Goal: Task Accomplishment & Management: Use online tool/utility

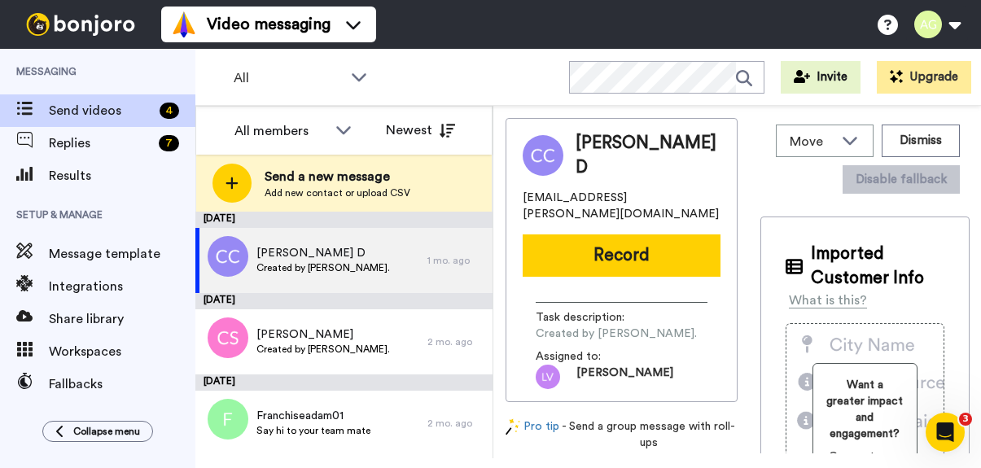
click at [683, 269] on div "COAN, CLAY D clay.coan@yahoo.com Record Task description : Created by Adam Gold…" at bounding box center [621, 260] width 232 height 284
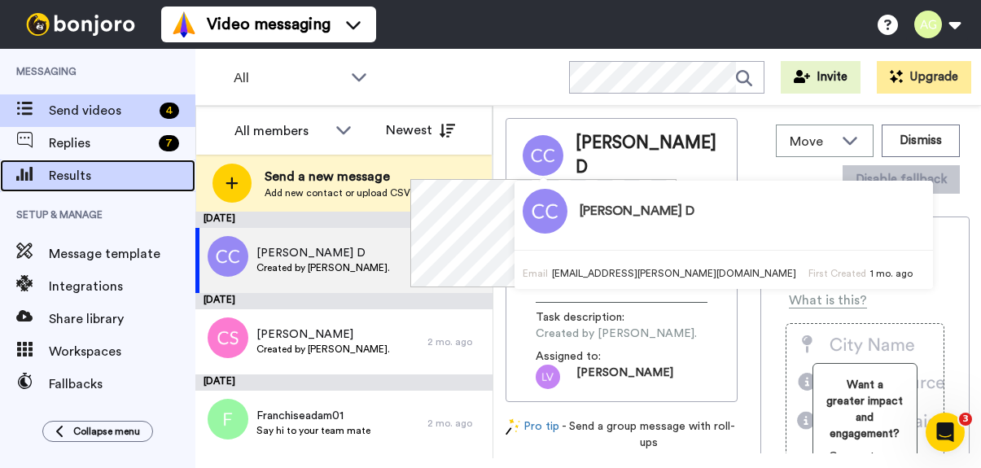
click at [74, 180] on span "Results" at bounding box center [122, 176] width 146 height 20
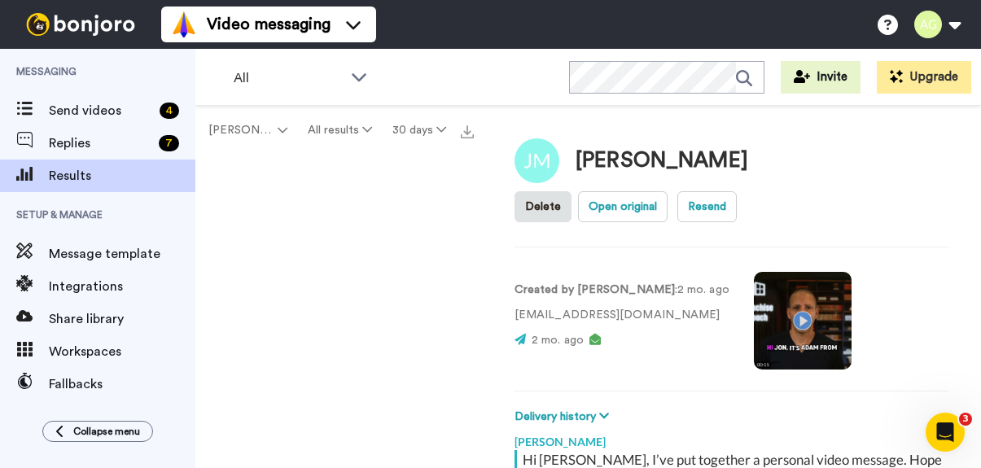
scroll to position [57, 0]
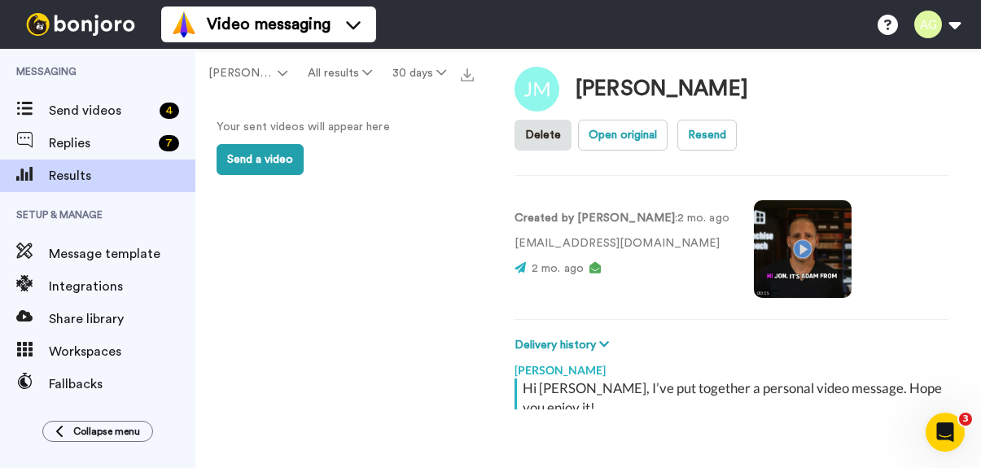
type textarea "x"
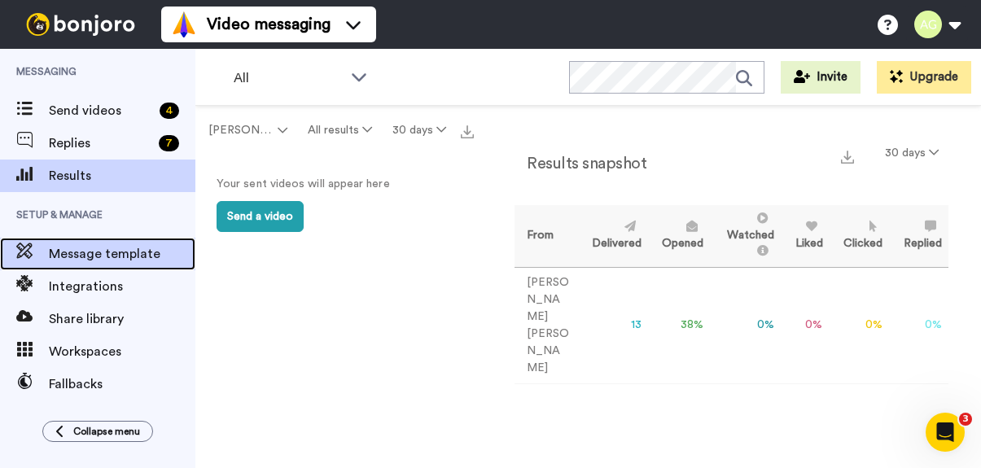
click at [95, 256] on span "Message template" at bounding box center [122, 254] width 146 height 20
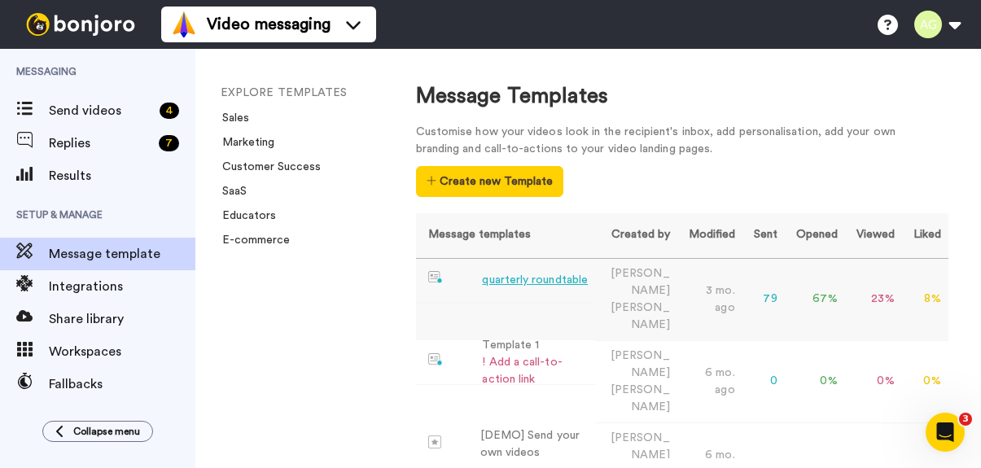
click at [510, 280] on div "quarterly roundtable" at bounding box center [535, 280] width 106 height 17
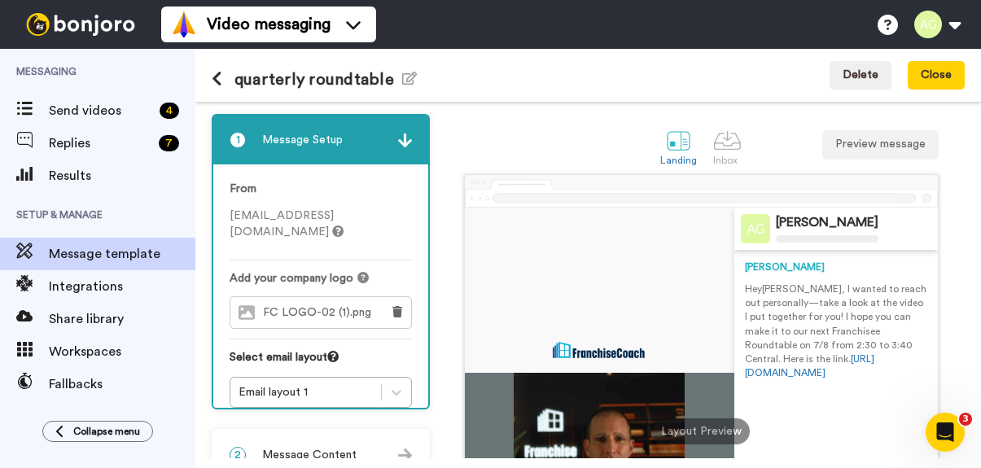
drag, startPoint x: 732, startPoint y: 289, endPoint x: 924, endPoint y: 377, distance: 211.2
click at [924, 377] on div "[PERSON_NAME] [PERSON_NAME] Hey [PERSON_NAME] , I wanted to reach out personall…" at bounding box center [835, 432] width 203 height 448
copy p "Hey [PERSON_NAME] , I wanted to reach out personally—take a look at the video I…"
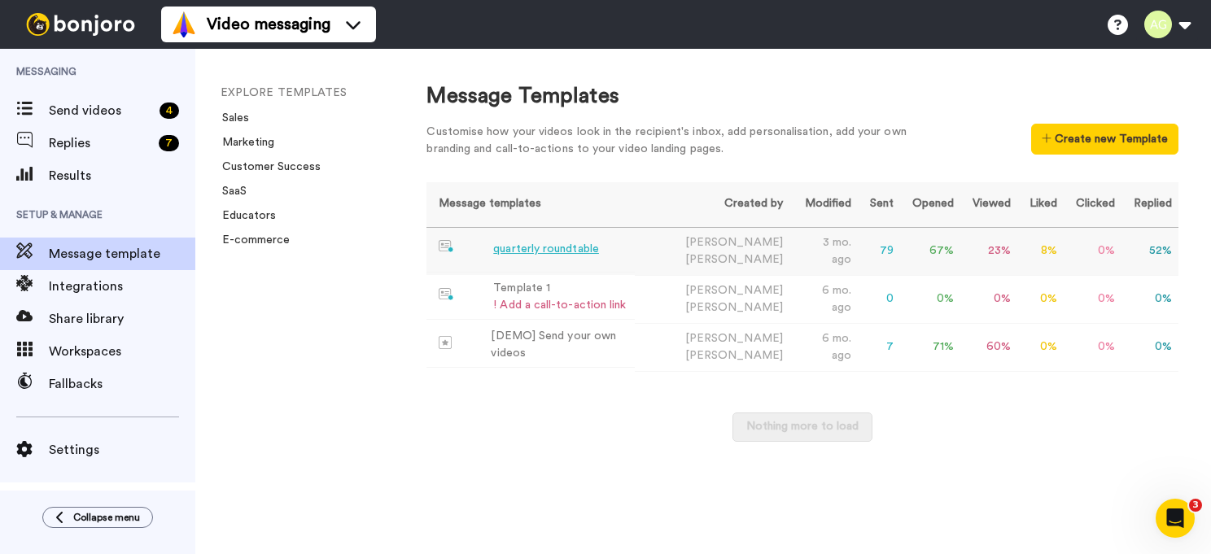
click at [553, 251] on div "quarterly roundtable" at bounding box center [546, 249] width 106 height 17
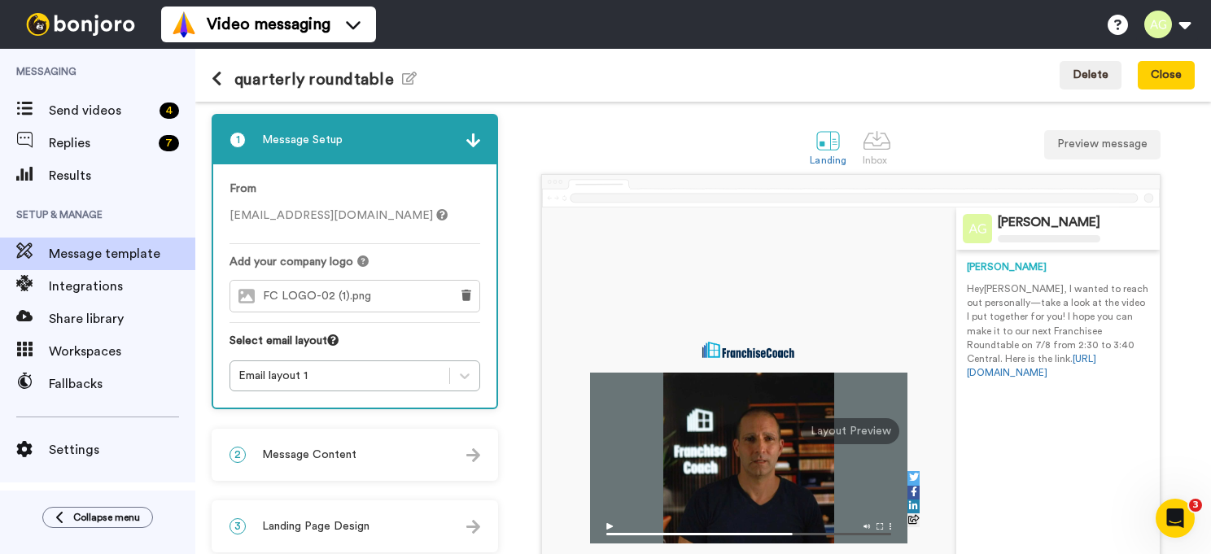
scroll to position [3, 0]
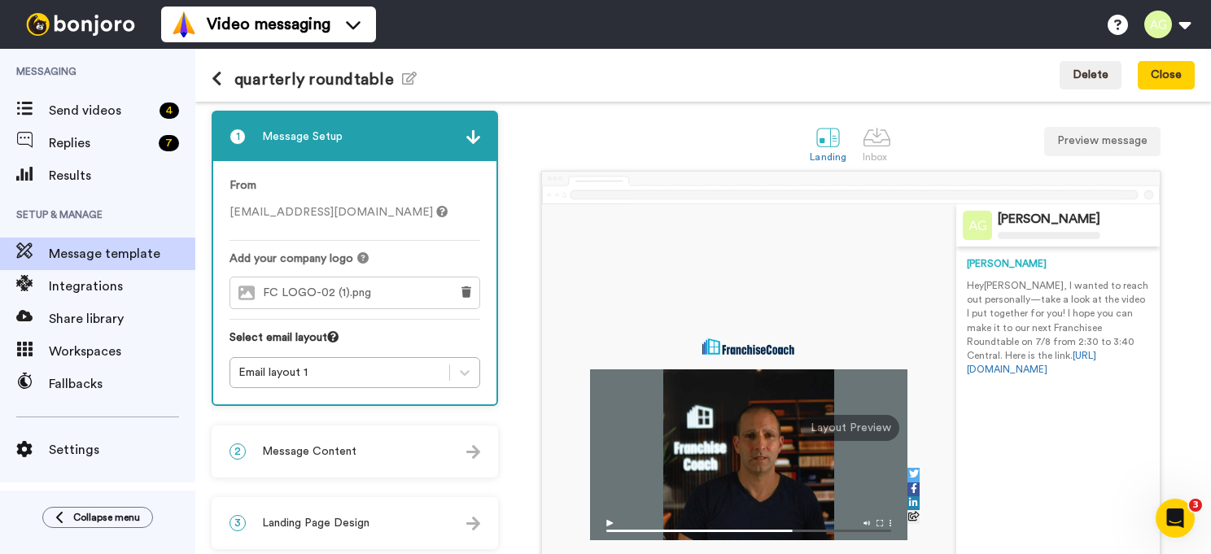
click at [591, 467] on img at bounding box center [748, 526] width 317 height 28
click at [597, 467] on img at bounding box center [748, 526] width 317 height 28
click at [599, 467] on img at bounding box center [748, 526] width 317 height 28
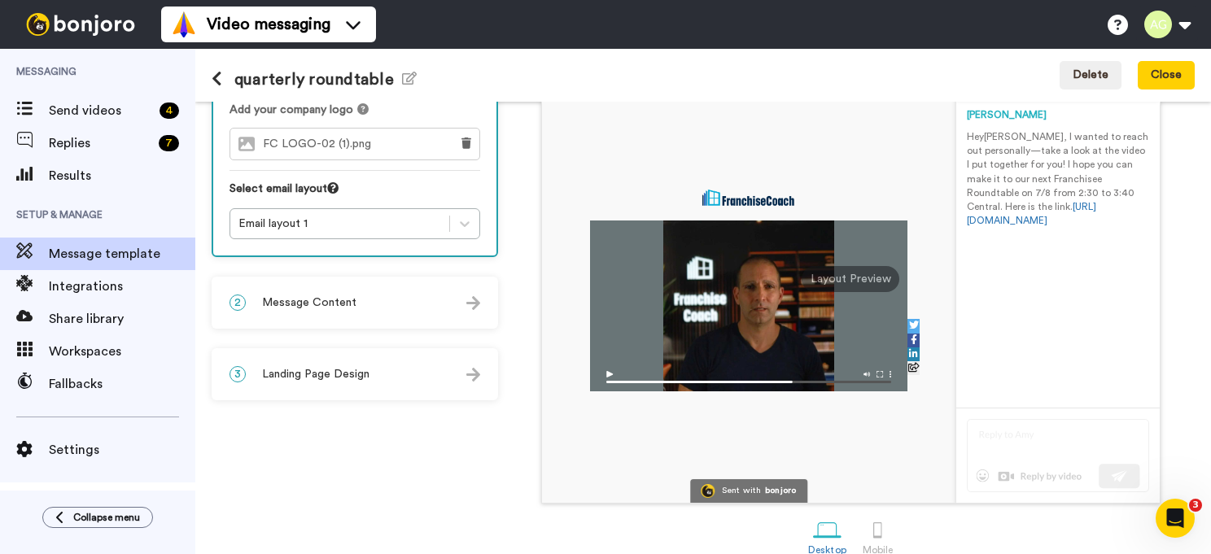
scroll to position [176, 0]
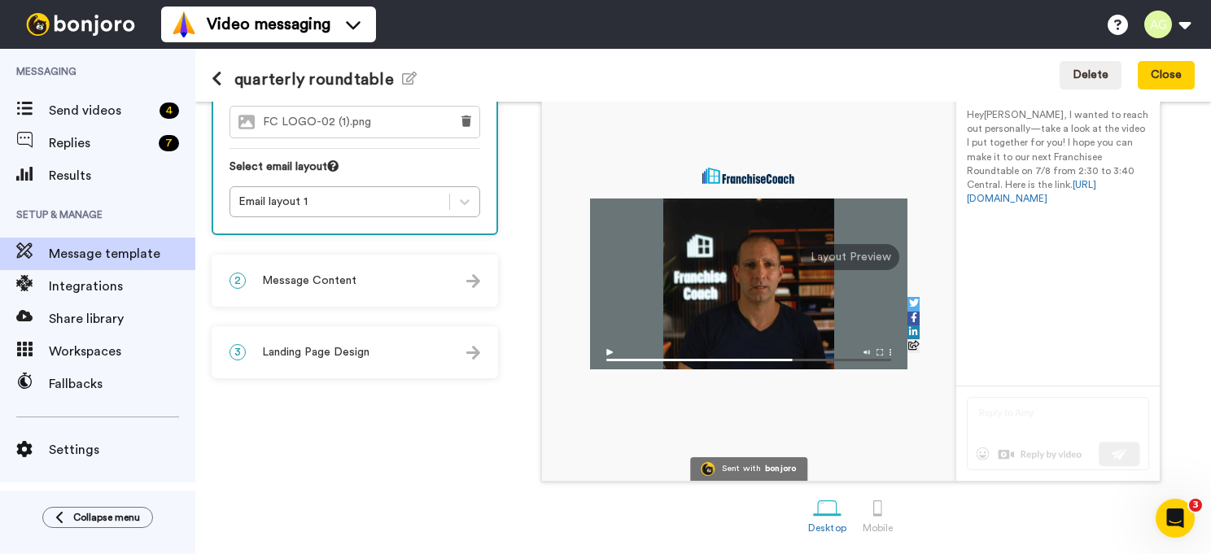
click at [788, 291] on div at bounding box center [748, 284] width 317 height 171
click at [846, 241] on div at bounding box center [748, 284] width 317 height 171
click at [857, 349] on img at bounding box center [748, 355] width 317 height 28
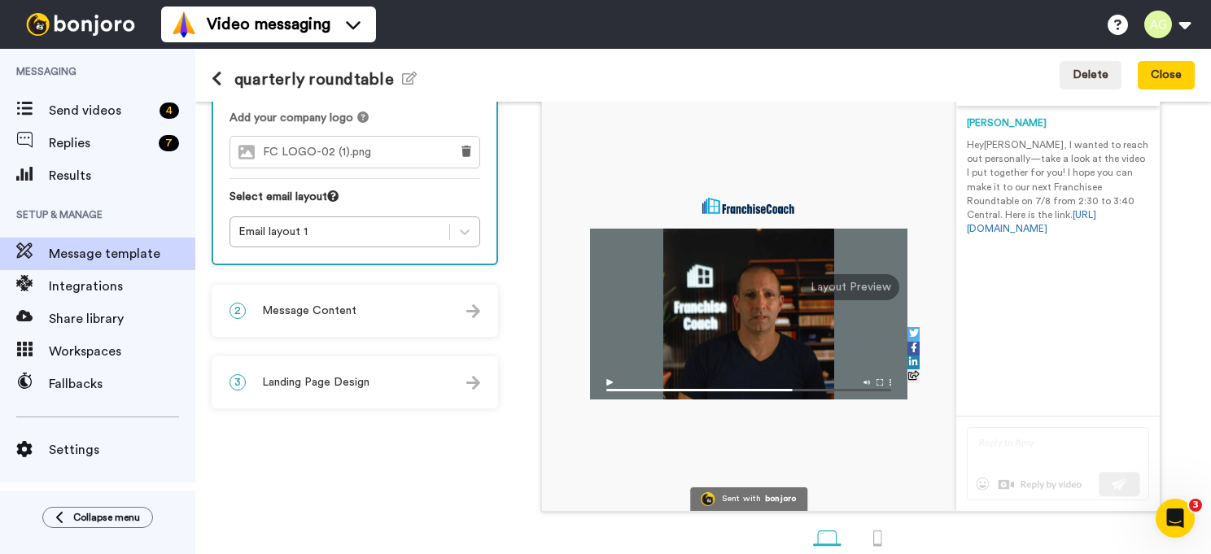
scroll to position [0, 0]
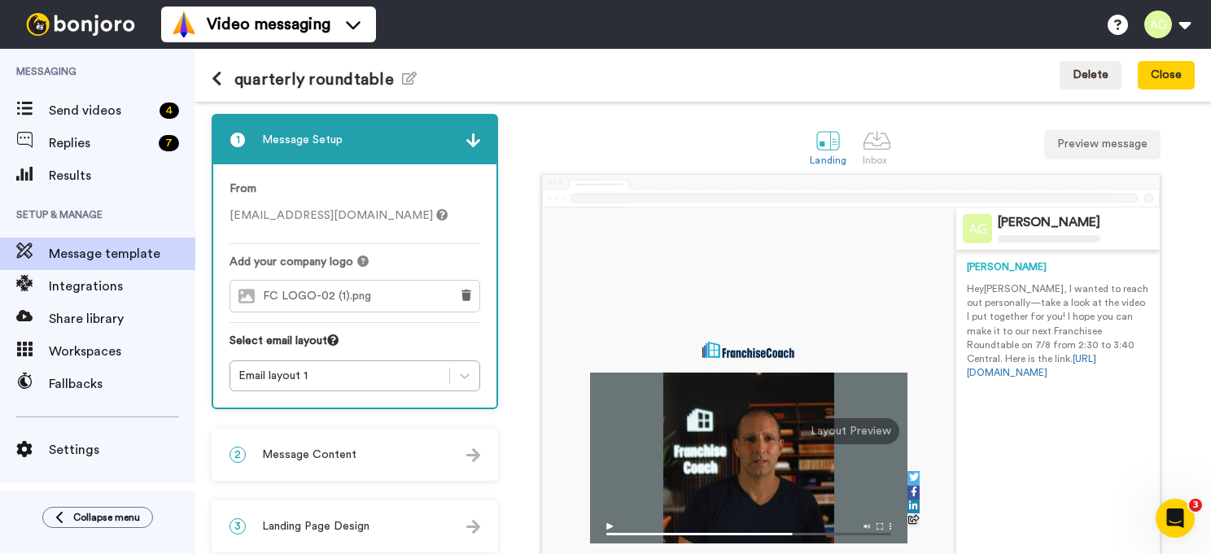
click at [277, 294] on span "FC LOGO-02 (1).png" at bounding box center [321, 297] width 116 height 14
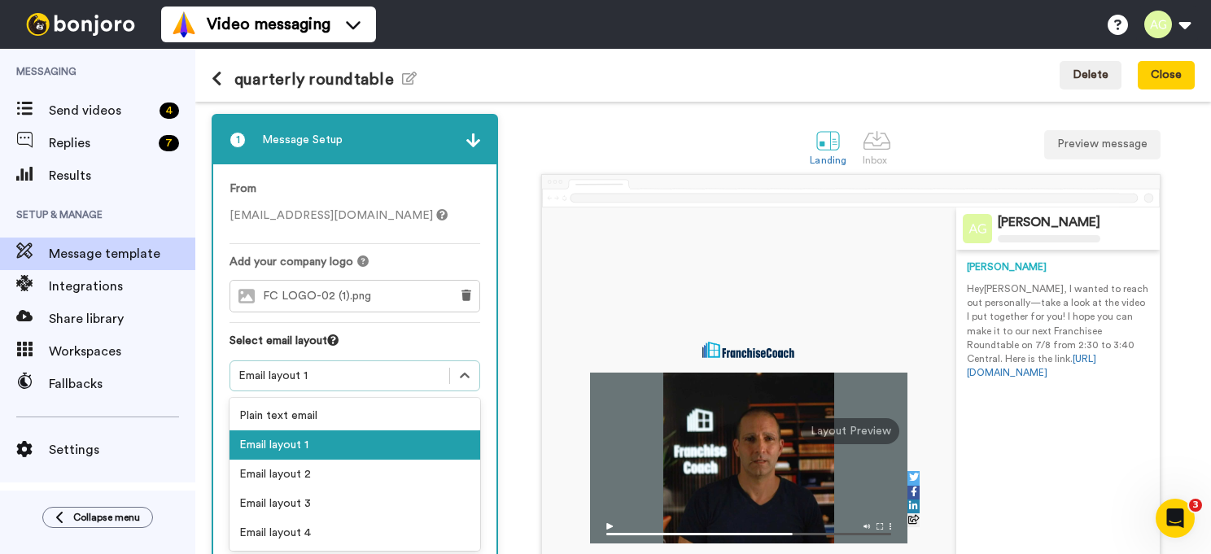
click at [316, 372] on div "Email layout 1" at bounding box center [339, 376] width 203 height 16
click at [650, 291] on div at bounding box center [749, 432] width 414 height 448
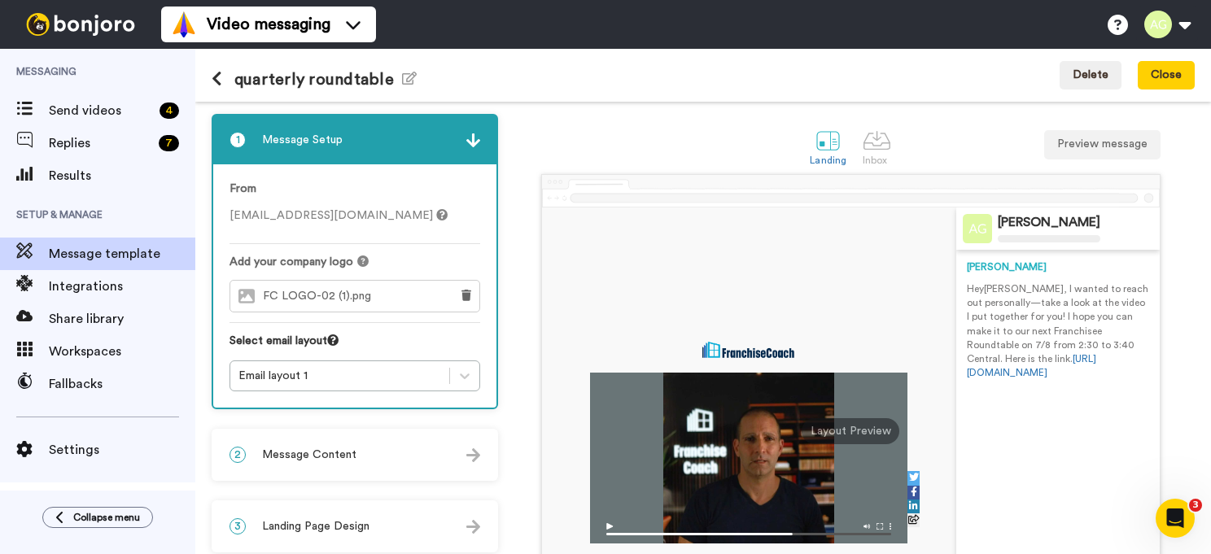
scroll to position [3, 0]
